Goal: Navigation & Orientation: Find specific page/section

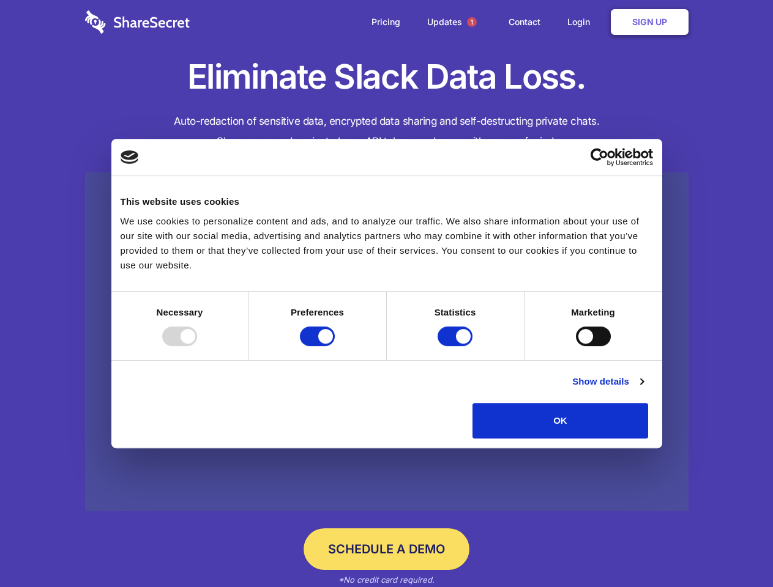
click at [197, 346] on div at bounding box center [179, 337] width 35 height 20
click at [335, 346] on input "Preferences" at bounding box center [317, 337] width 35 height 20
checkbox input "false"
click at [457, 346] on input "Statistics" at bounding box center [455, 337] width 35 height 20
checkbox input "false"
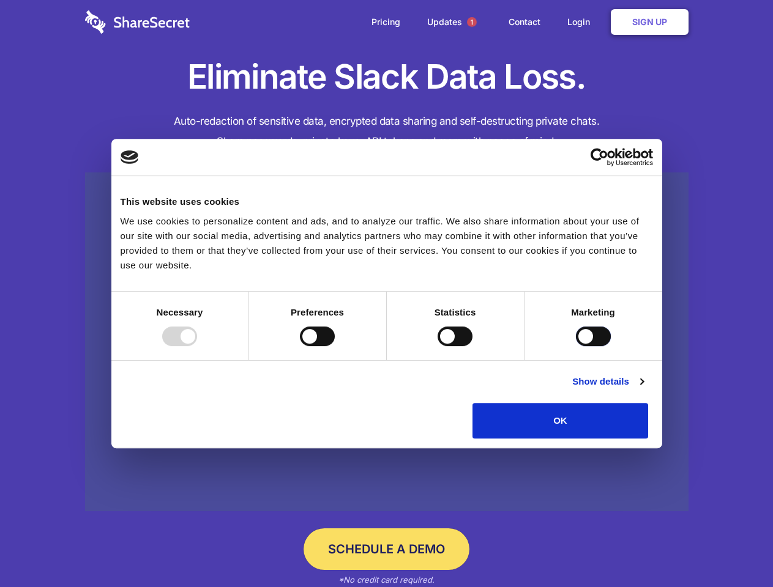
click at [576, 346] on input "Marketing" at bounding box center [593, 337] width 35 height 20
checkbox input "true"
click at [643, 389] on link "Show details" at bounding box center [607, 382] width 71 height 15
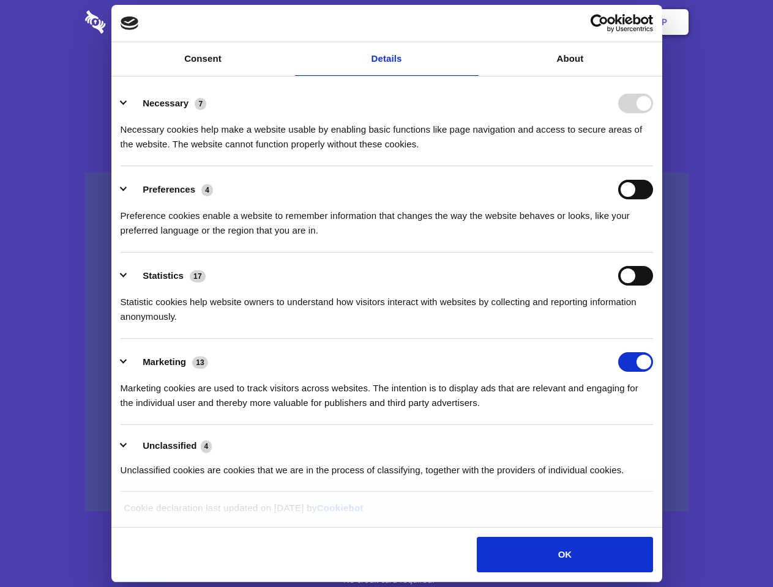
click at [653, 166] on li "Necessary 7 Necessary cookies help make a website usable by enabling basic func…" at bounding box center [387, 123] width 532 height 86
click at [471, 22] on span "1" at bounding box center [472, 22] width 10 height 10
